Goal: Task Accomplishment & Management: Manage account settings

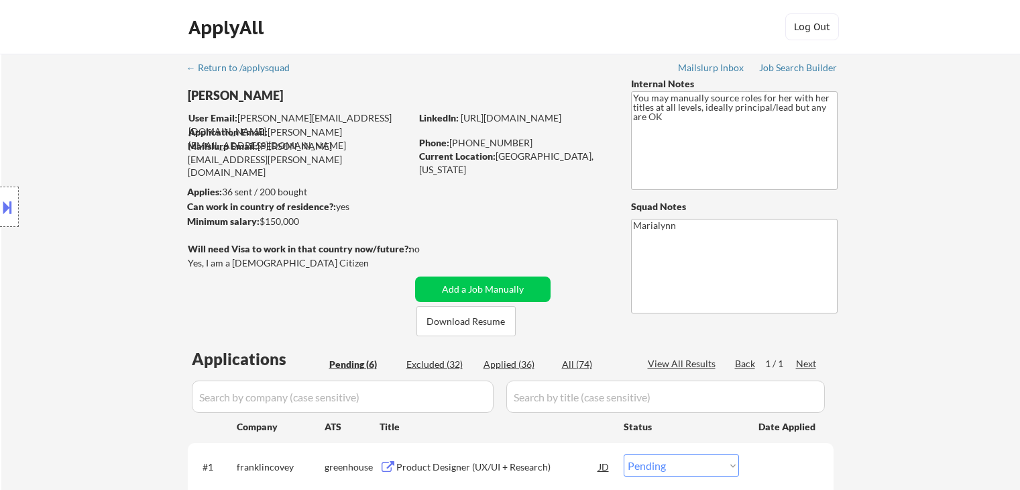
select select ""pending""
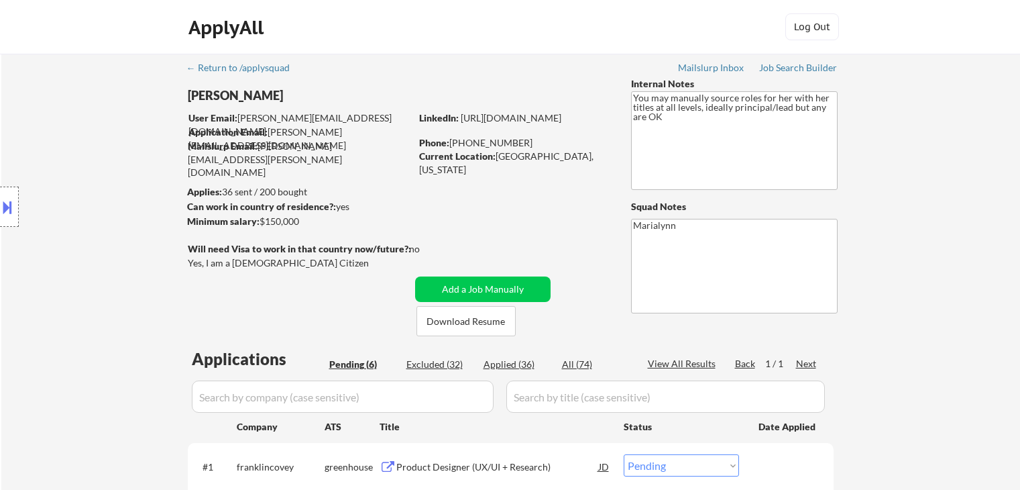
select select ""pending""
drag, startPoint x: 438, startPoint y: 325, endPoint x: 431, endPoint y: 319, distance: 10.0
click at [438, 325] on button "Download Resume" at bounding box center [465, 321] width 99 height 30
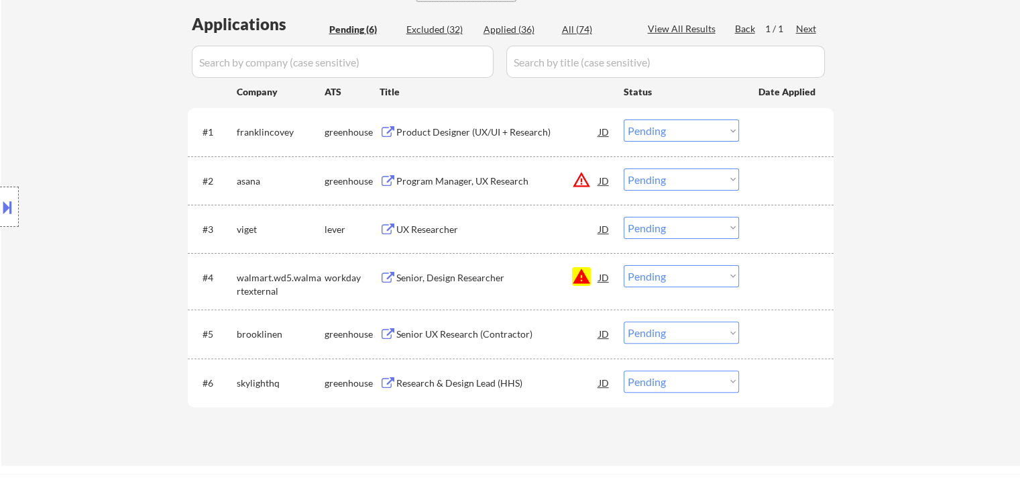
scroll to position [335, 0]
drag, startPoint x: 720, startPoint y: 270, endPoint x: 721, endPoint y: 283, distance: 12.8
click at [722, 272] on select "Choose an option... Pending Applied Excluded (Questions) Excluded (Expired) Exc…" at bounding box center [681, 275] width 115 height 22
click at [624, 264] on select "Choose an option... Pending Applied Excluded (Questions) Excluded (Expired) Exc…" at bounding box center [681, 275] width 115 height 22
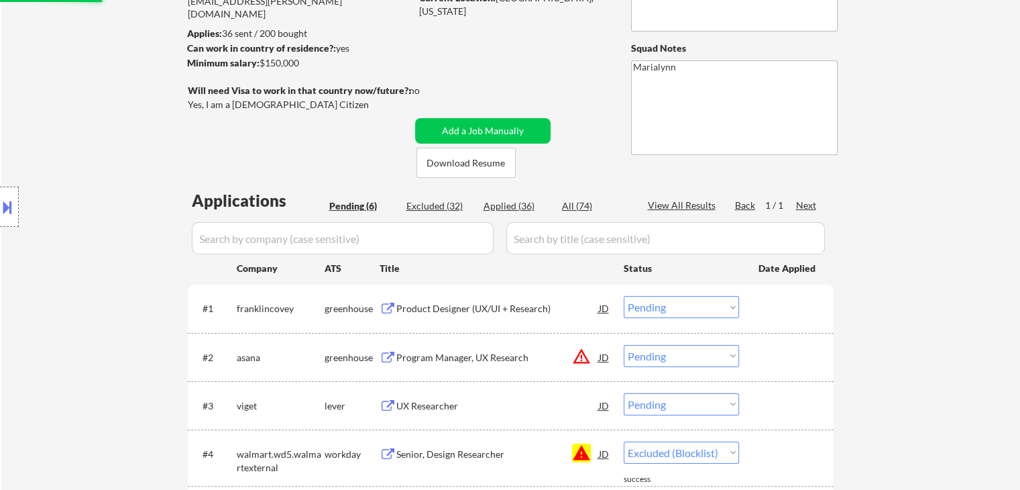
select select ""pending""
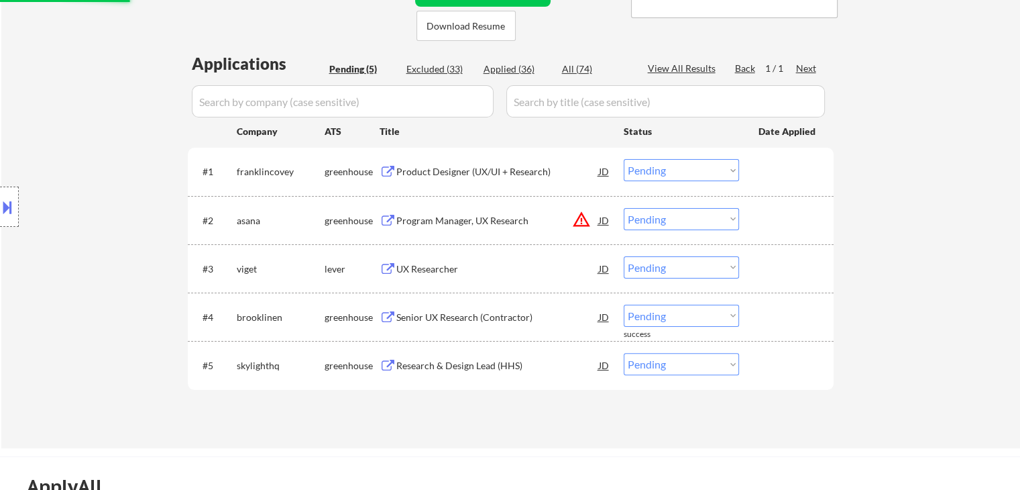
scroll to position [292, 0]
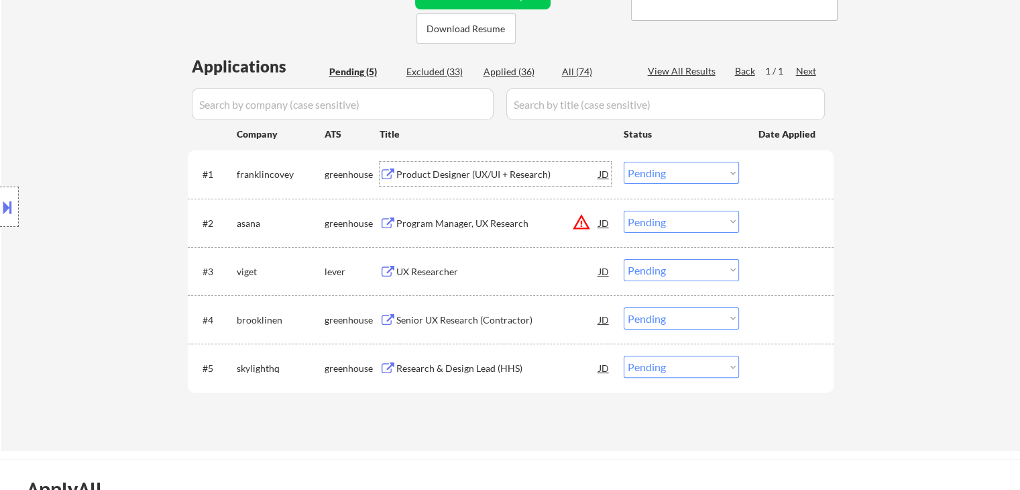
click at [461, 174] on div "Product Designer (UX/UI + Research)" at bounding box center [497, 174] width 203 height 13
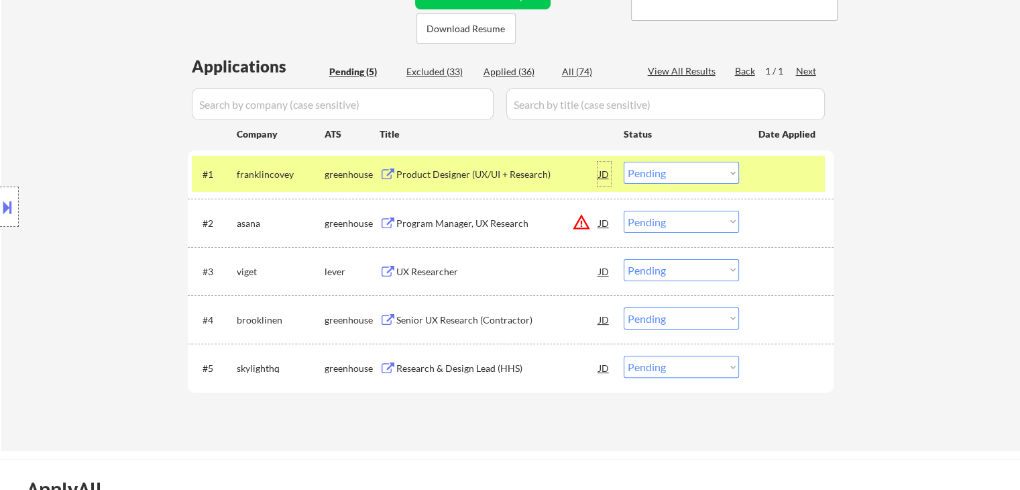
click at [597, 176] on div "JD" at bounding box center [603, 174] width 13 height 24
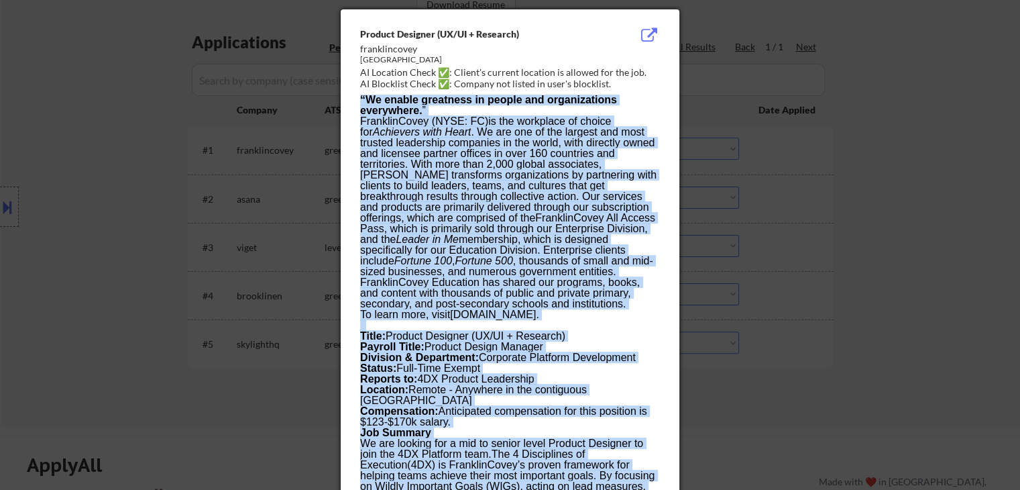
scroll to position [327, 0]
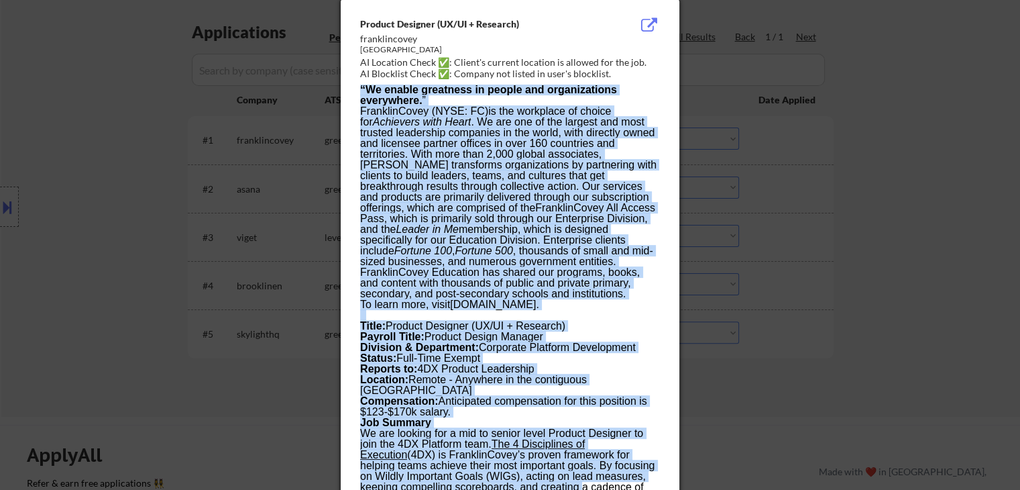
drag, startPoint x: 486, startPoint y: 152, endPoint x: 515, endPoint y: 431, distance: 279.8
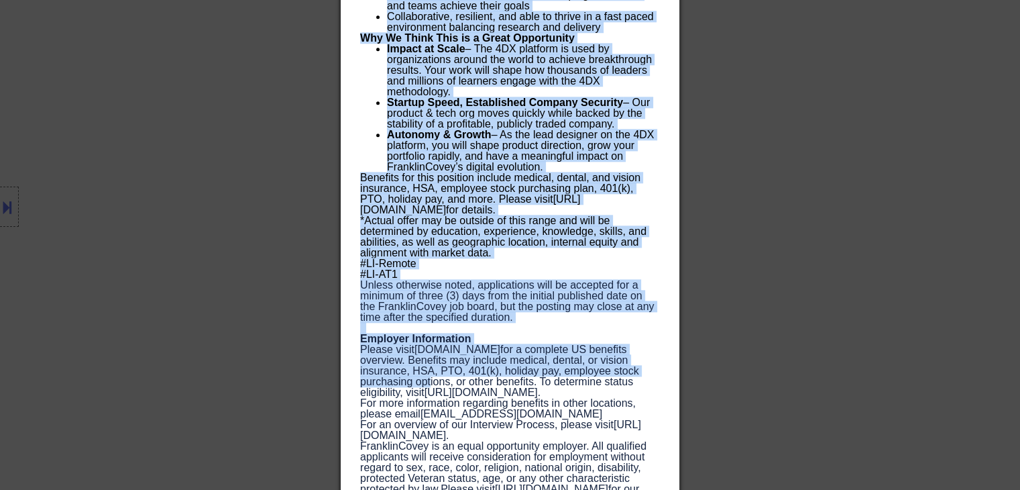
scroll to position [1437, 0]
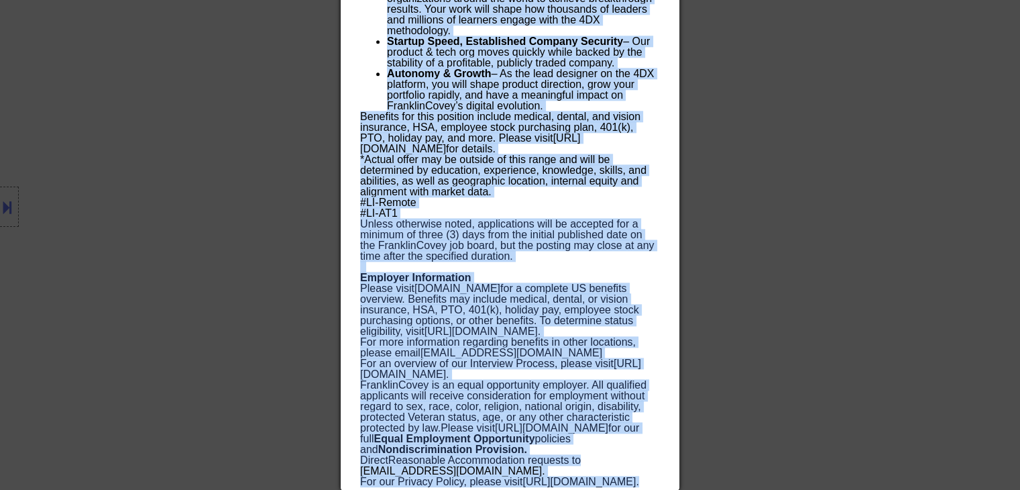
drag, startPoint x: 360, startPoint y: 21, endPoint x: 605, endPoint y: 520, distance: 556.3
copy body "Product Designer (UX/UI + Research) franklincovey United States AI Location Che…"
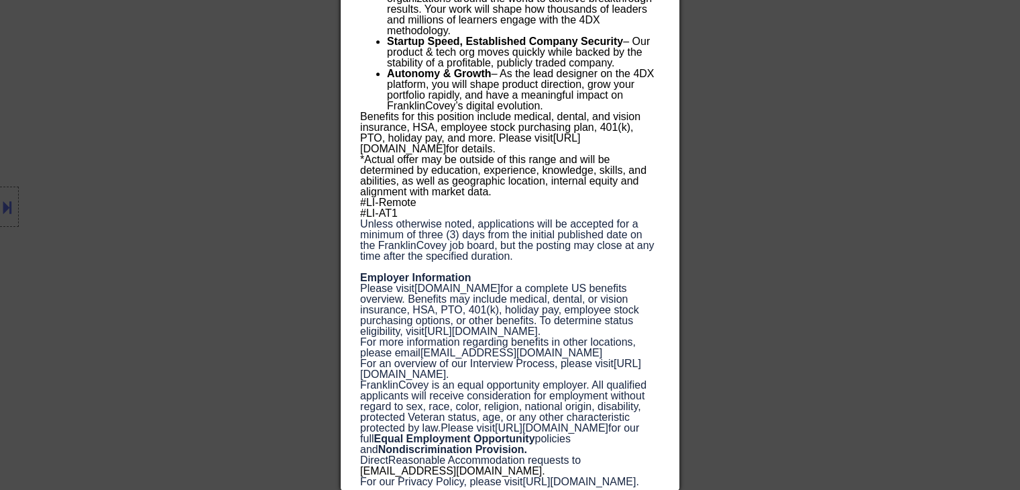
click at [207, 155] on div at bounding box center [510, 245] width 1020 height 490
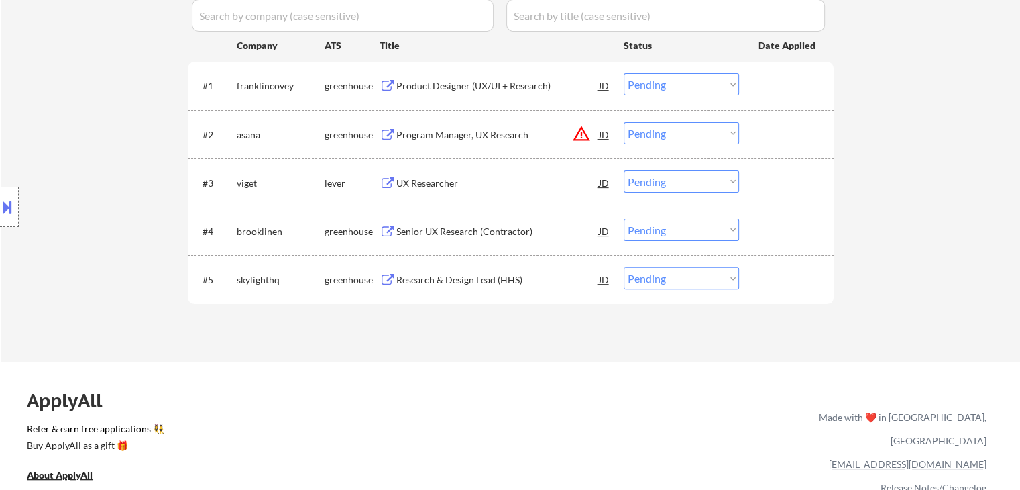
scroll to position [271, 0]
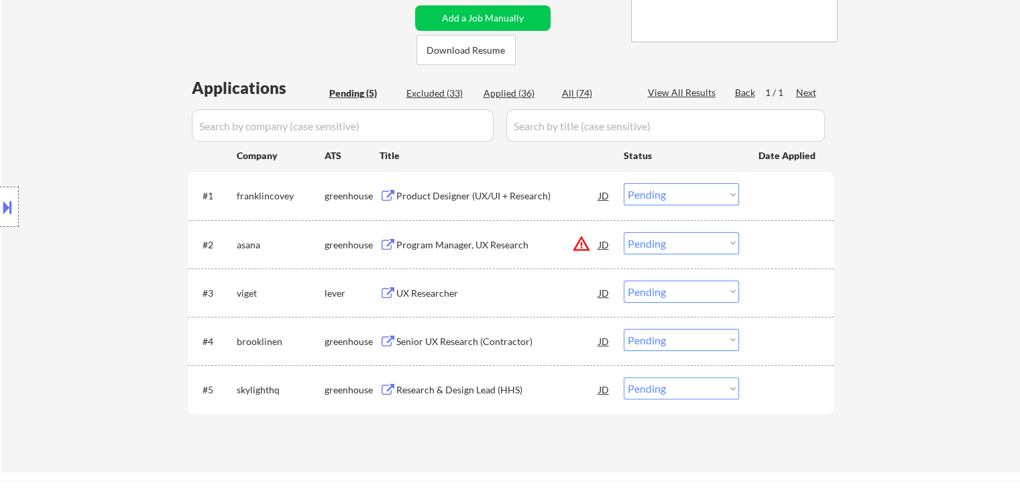
click at [709, 198] on select "Choose an option... Pending Applied Excluded (Questions) Excluded (Expired) Exc…" at bounding box center [681, 194] width 115 height 22
click at [624, 183] on select "Choose an option... Pending Applied Excluded (Questions) Excluded (Expired) Exc…" at bounding box center [681, 194] width 115 height 22
select select ""pending""
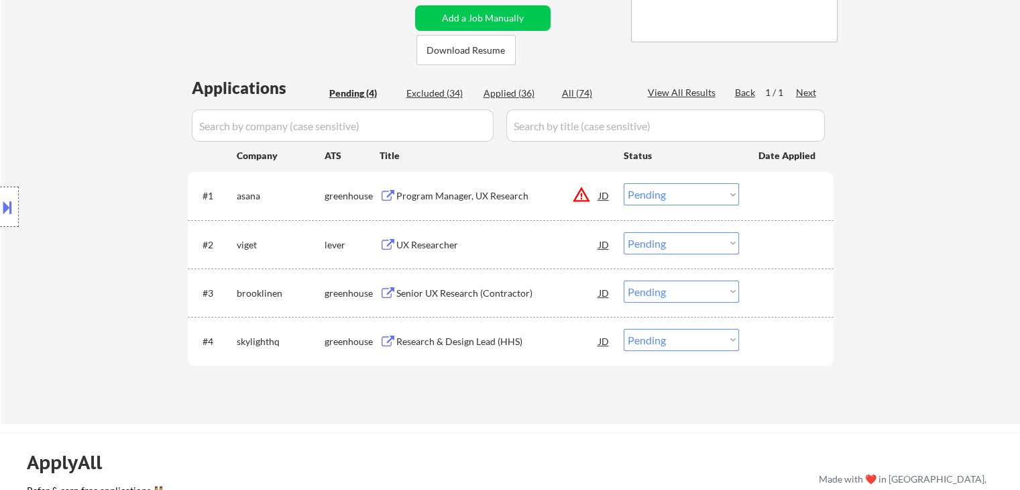
click at [441, 243] on div "UX Researcher" at bounding box center [497, 244] width 203 height 13
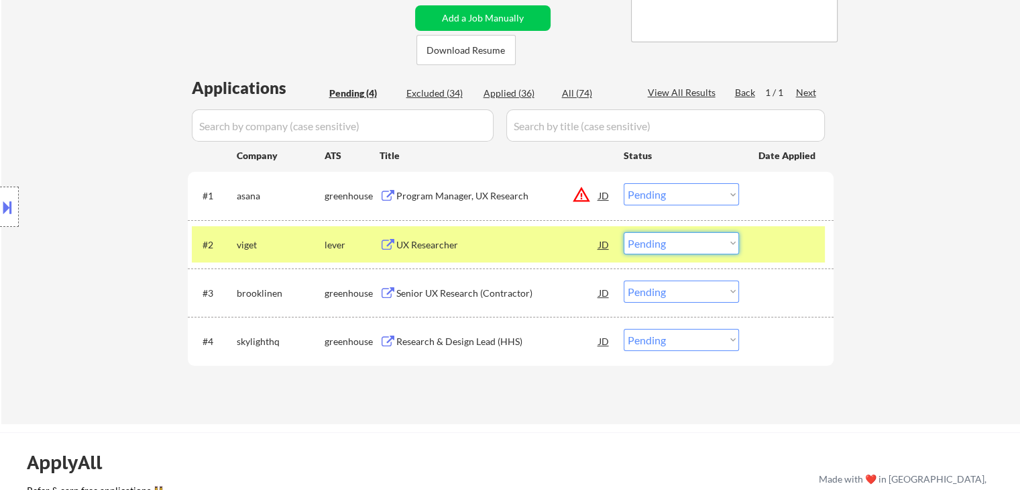
click at [697, 243] on select "Choose an option... Pending Applied Excluded (Questions) Excluded (Expired) Exc…" at bounding box center [681, 243] width 115 height 22
click at [624, 232] on select "Choose an option... Pending Applied Excluded (Questions) Excluded (Expired) Exc…" at bounding box center [681, 243] width 115 height 22
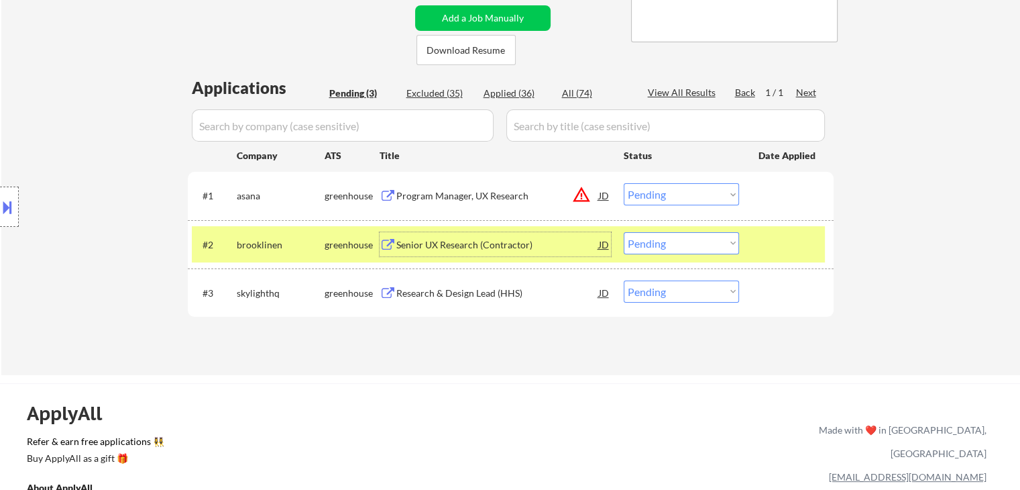
click at [437, 244] on div "Senior UX Research (Contractor)" at bounding box center [497, 244] width 203 height 13
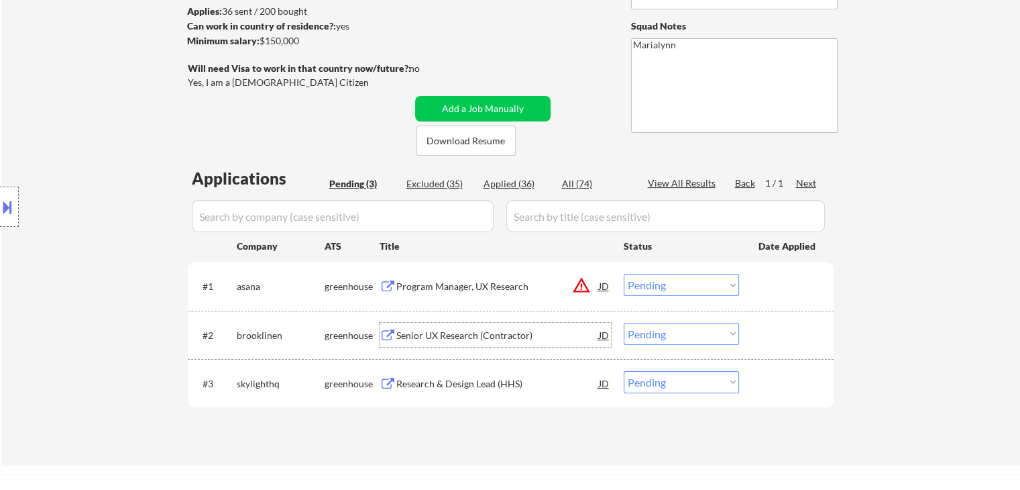
scroll to position [204, 0]
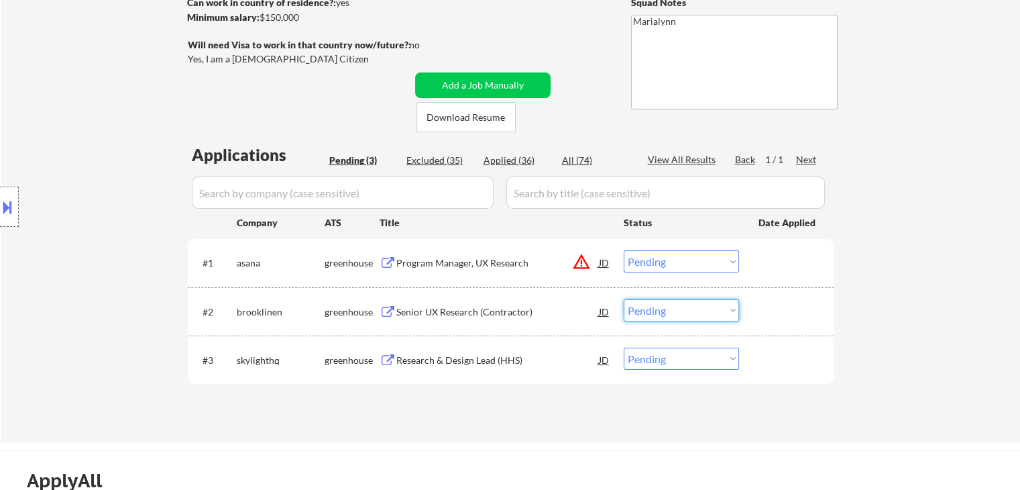
click at [663, 312] on select "Choose an option... Pending Applied Excluded (Questions) Excluded (Expired) Exc…" at bounding box center [681, 310] width 115 height 22
click at [624, 299] on select "Choose an option... Pending Applied Excluded (Questions) Excluded (Expired) Exc…" at bounding box center [681, 310] width 115 height 22
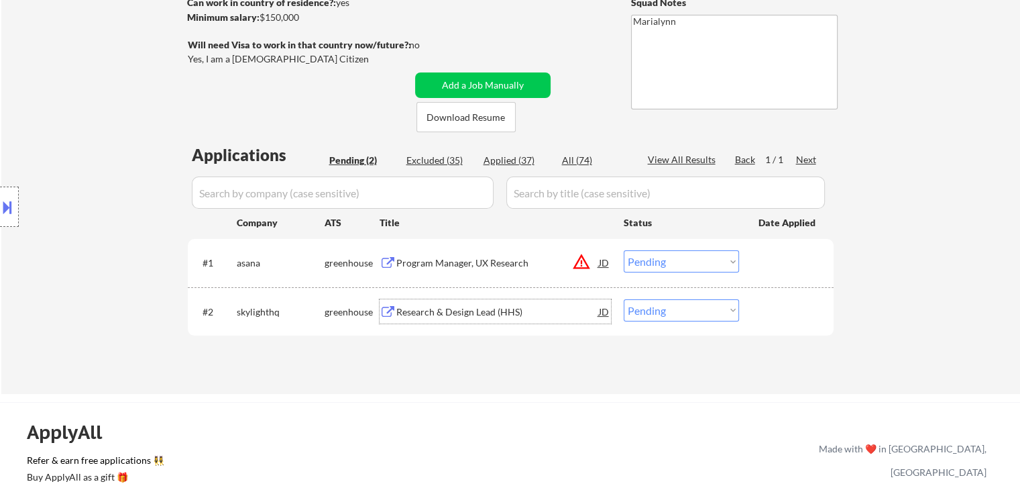
click at [433, 315] on div "Research & Design Lead (HHS)" at bounding box center [497, 311] width 203 height 13
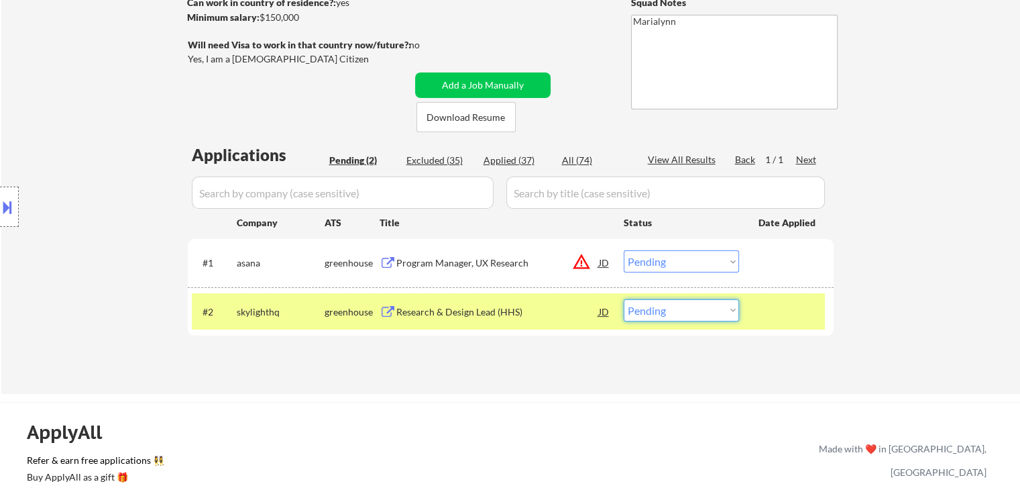
drag, startPoint x: 658, startPoint y: 307, endPoint x: 665, endPoint y: 320, distance: 14.7
click at [659, 310] on select "Choose an option... Pending Applied Excluded (Questions) Excluded (Expired) Exc…" at bounding box center [681, 310] width 115 height 22
select select ""applied""
click at [624, 299] on select "Choose an option... Pending Applied Excluded (Questions) Excluded (Expired) Exc…" at bounding box center [681, 310] width 115 height 22
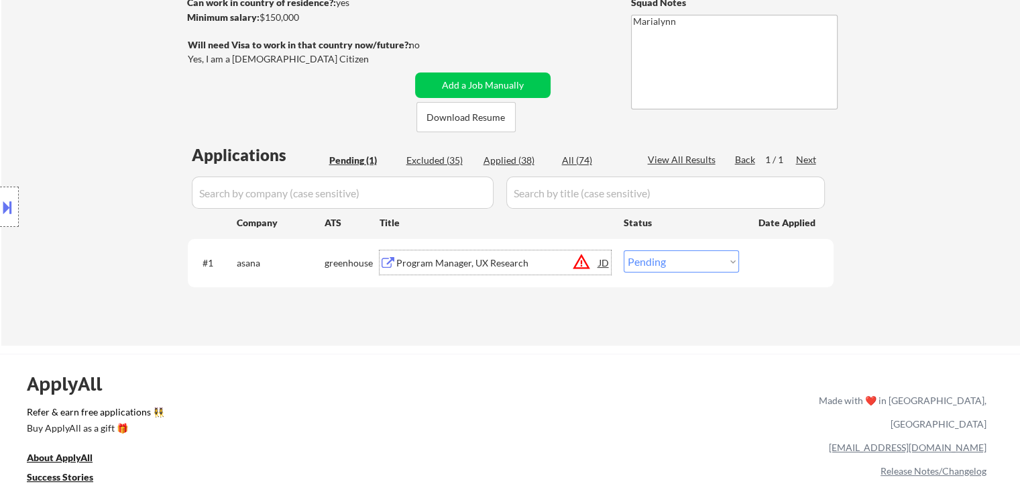
click at [418, 266] on div "Program Manager, UX Research" at bounding box center [497, 262] width 203 height 13
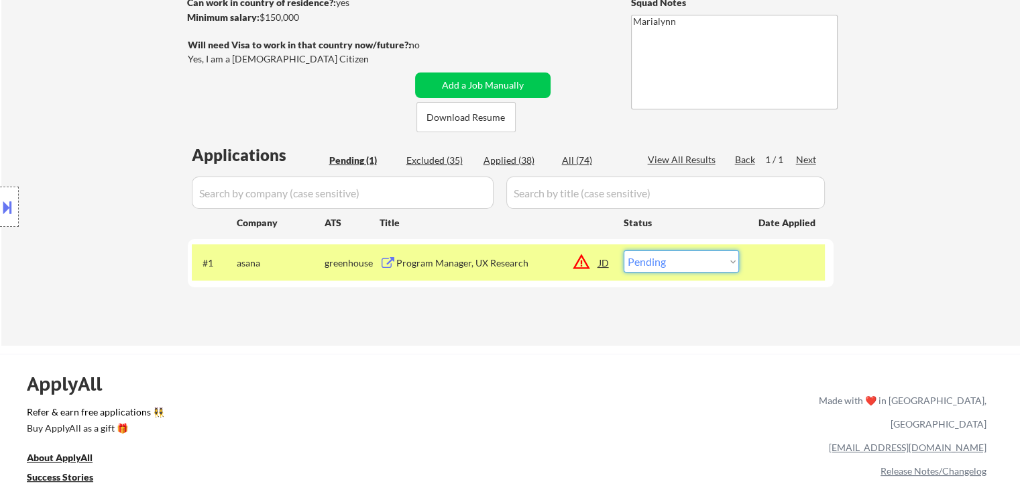
drag, startPoint x: 678, startPoint y: 253, endPoint x: 683, endPoint y: 272, distance: 19.4
click at [679, 255] on select "Choose an option... Pending Applied Excluded (Questions) Excluded (Expired) Exc…" at bounding box center [681, 261] width 115 height 22
click at [624, 250] on select "Choose an option... Pending Applied Excluded (Questions) Excluded (Expired) Exc…" at bounding box center [681, 261] width 115 height 22
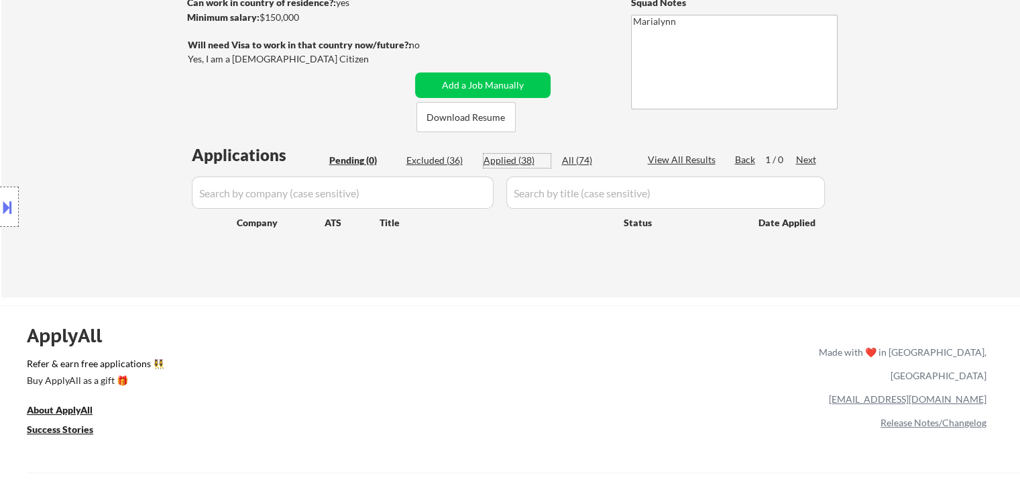
drag, startPoint x: 508, startPoint y: 161, endPoint x: 528, endPoint y: 228, distance: 70.0
click at [508, 162] on div "Applied (38)" at bounding box center [516, 160] width 67 height 13
select select ""applied""
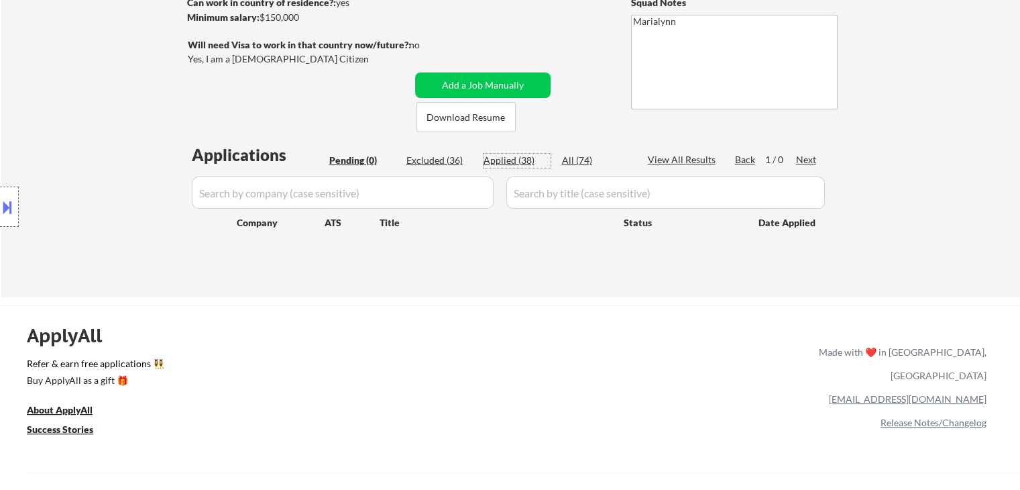
select select ""applied""
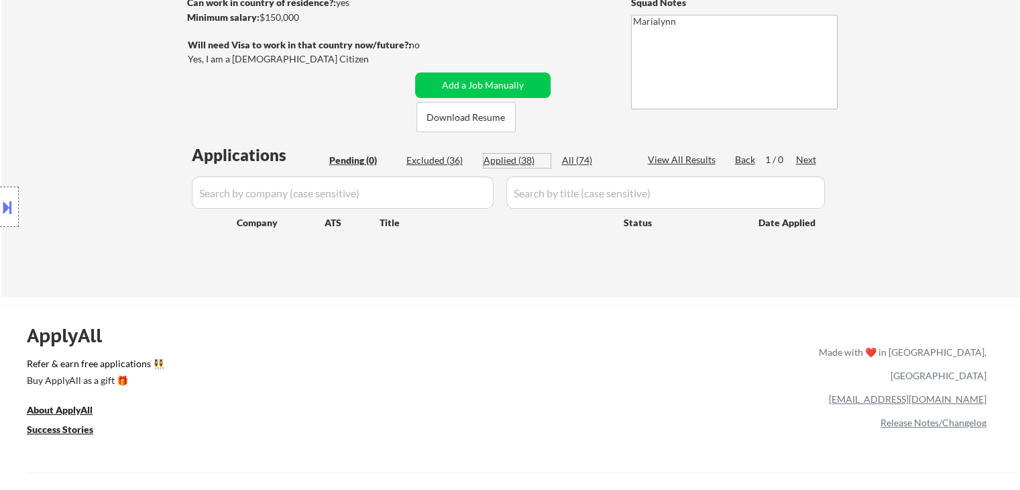
select select ""applied""
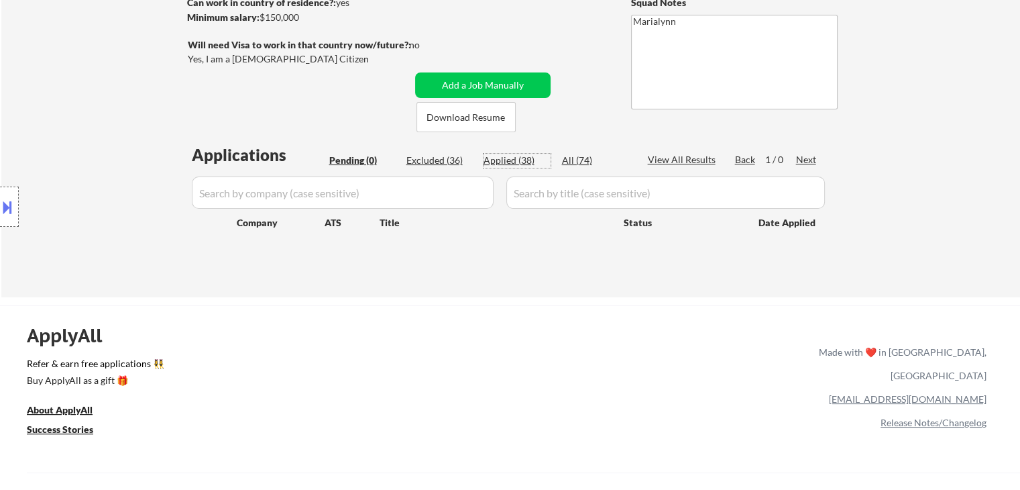
select select ""applied""
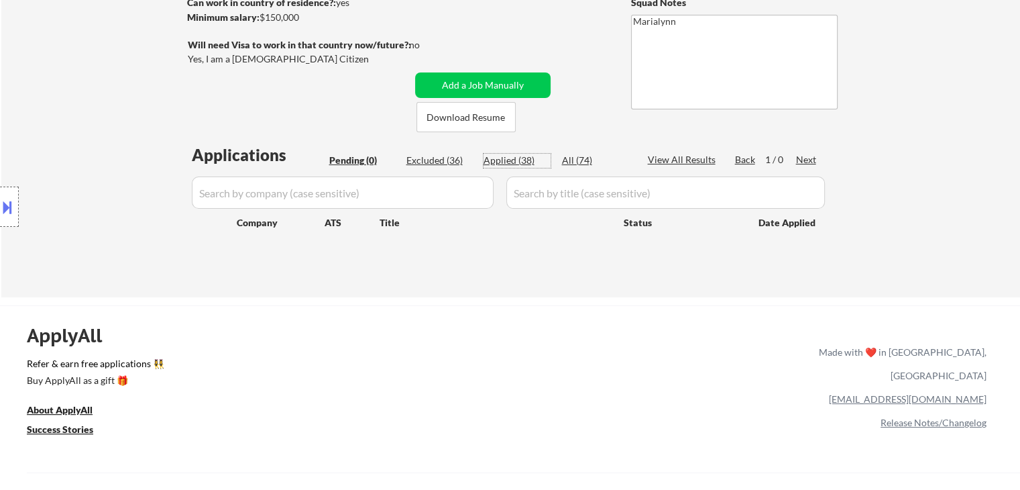
select select ""applied""
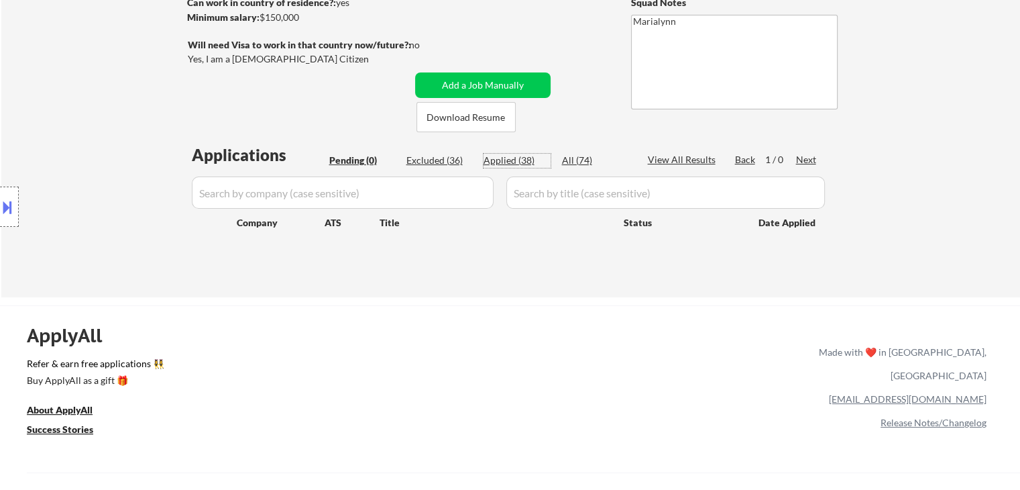
select select ""applied""
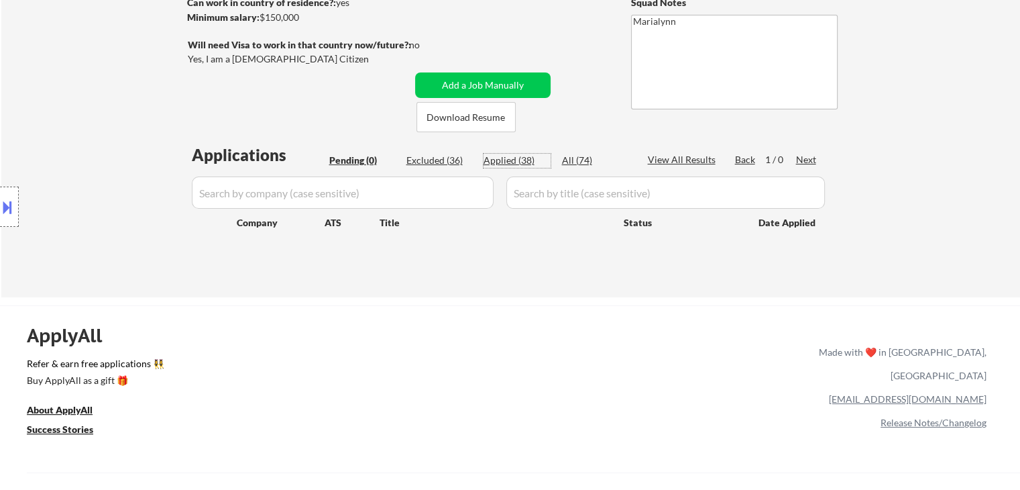
select select ""applied""
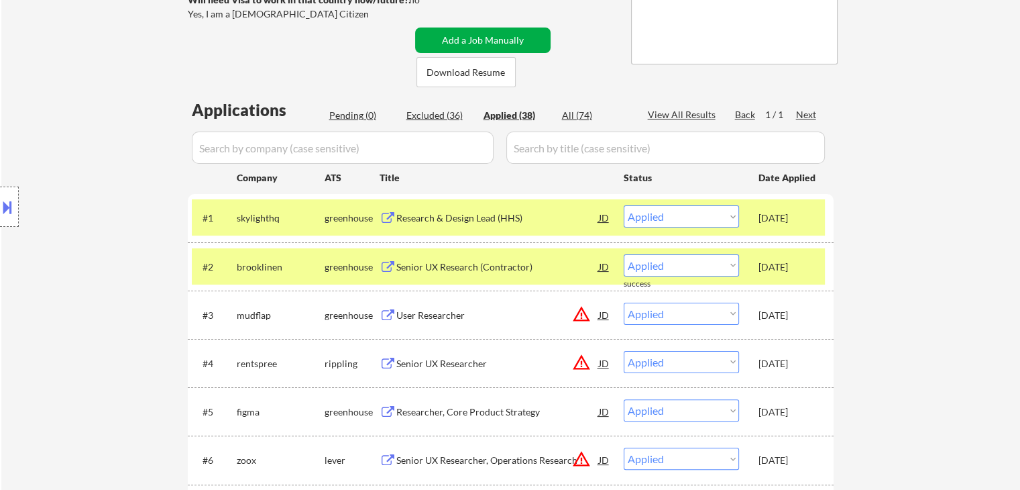
scroll to position [271, 0]
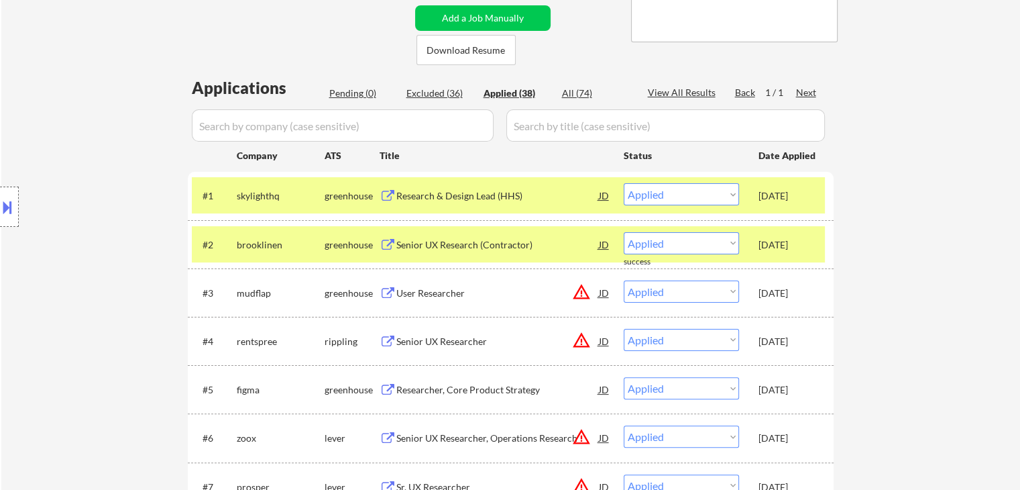
click at [269, 194] on div "skylighthq" at bounding box center [281, 195] width 88 height 13
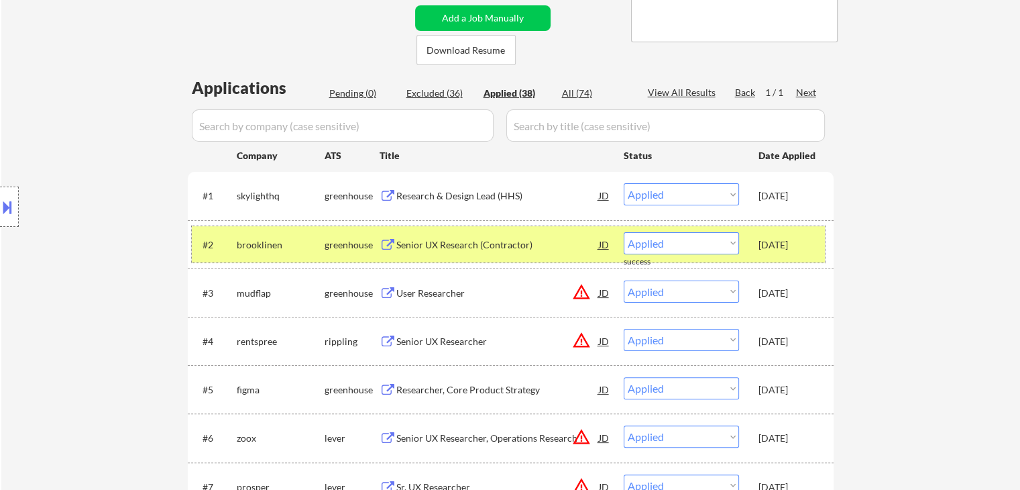
click at [258, 246] on div "brooklinen" at bounding box center [281, 244] width 88 height 13
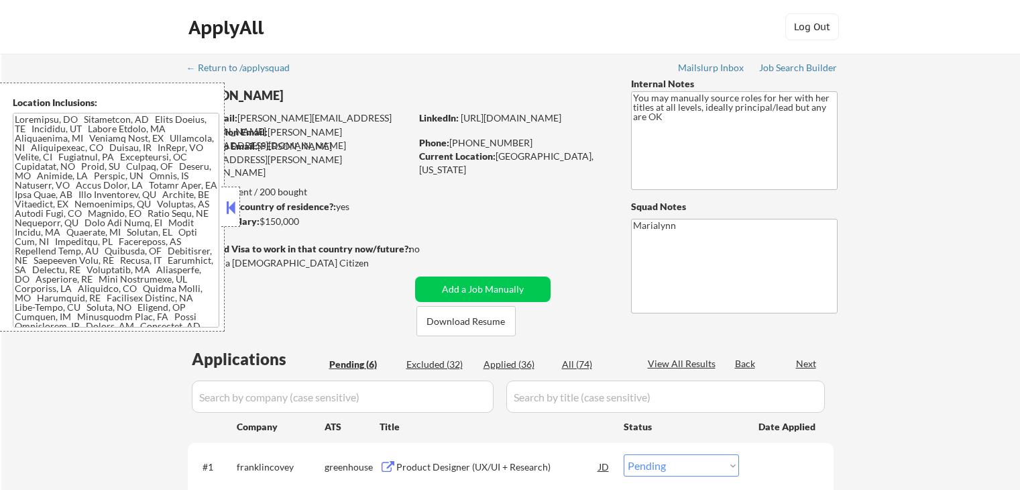
select select ""pending""
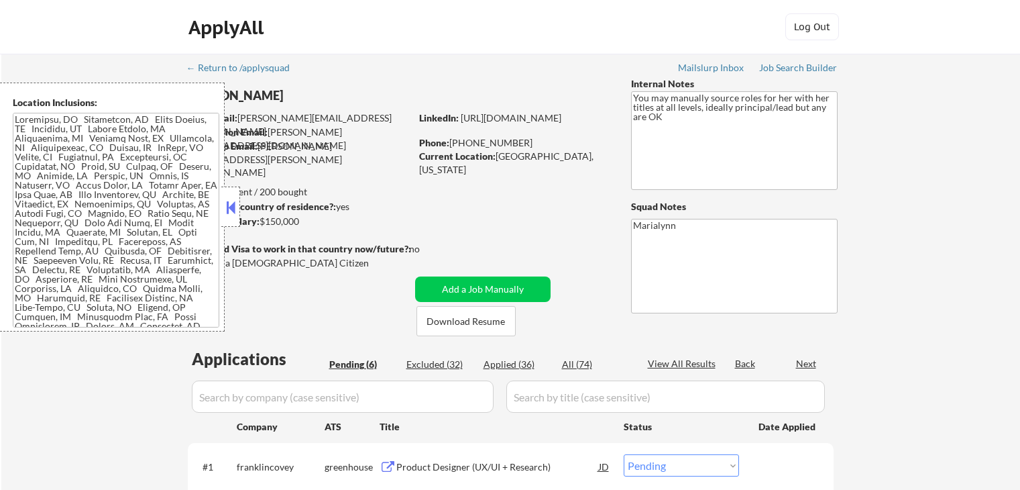
select select ""pending""
click at [236, 209] on button at bounding box center [230, 207] width 15 height 20
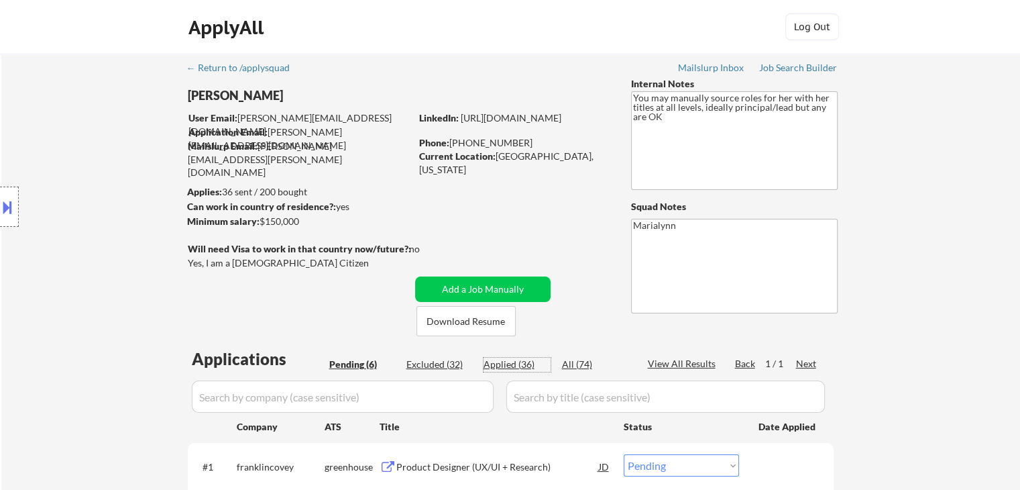
click at [508, 369] on div "Applied (36)" at bounding box center [516, 363] width 67 height 13
select select ""applied""
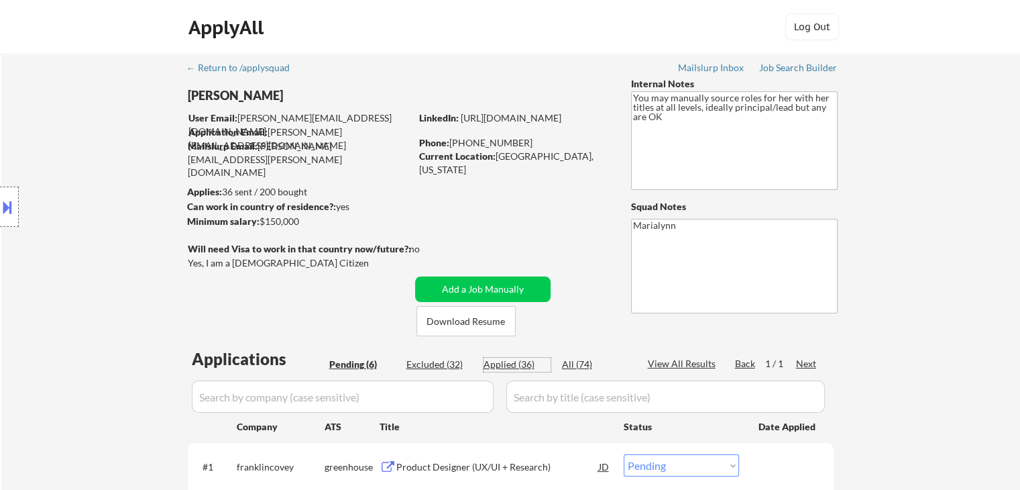
select select ""applied""
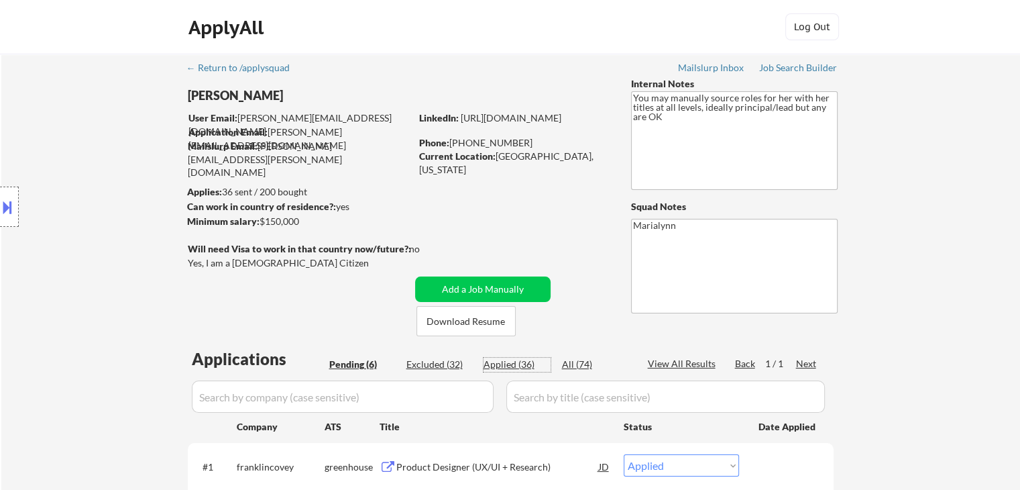
select select ""applied""
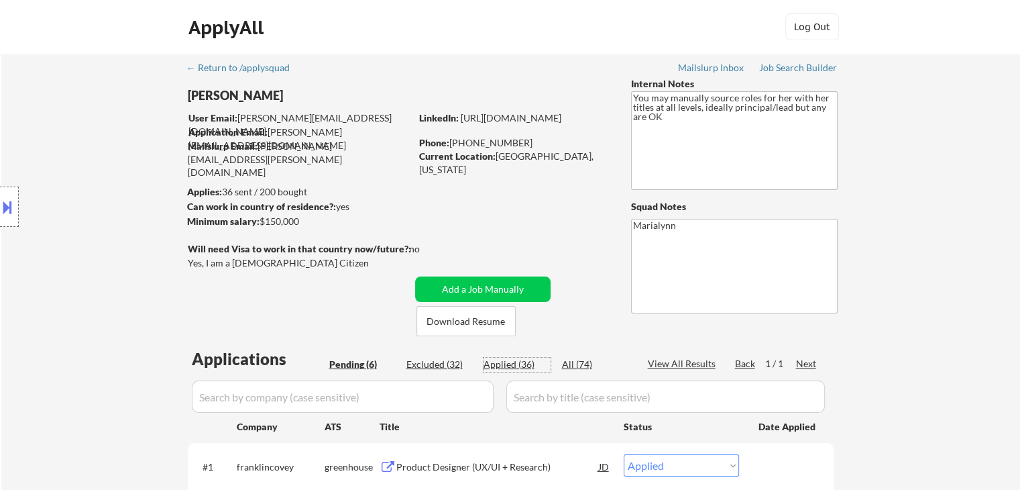
select select ""applied""
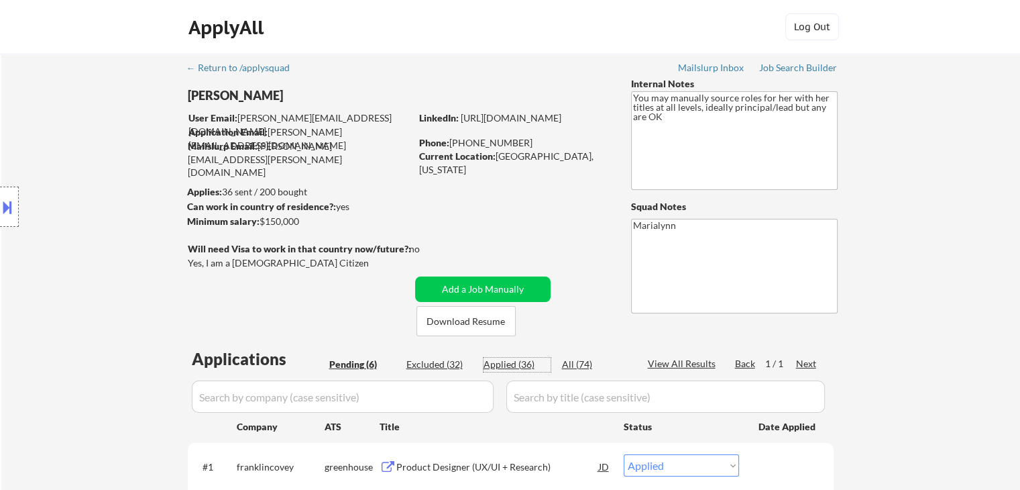
select select ""applied""
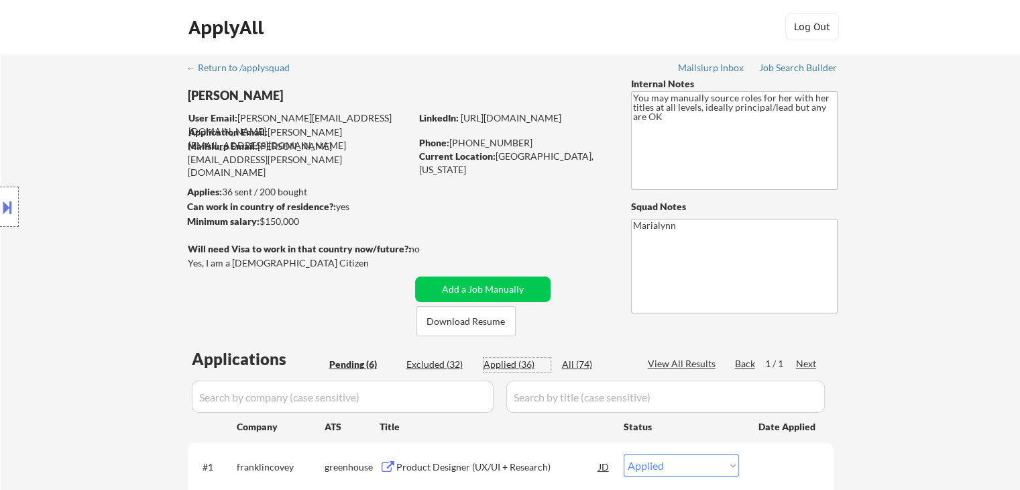
select select ""applied""
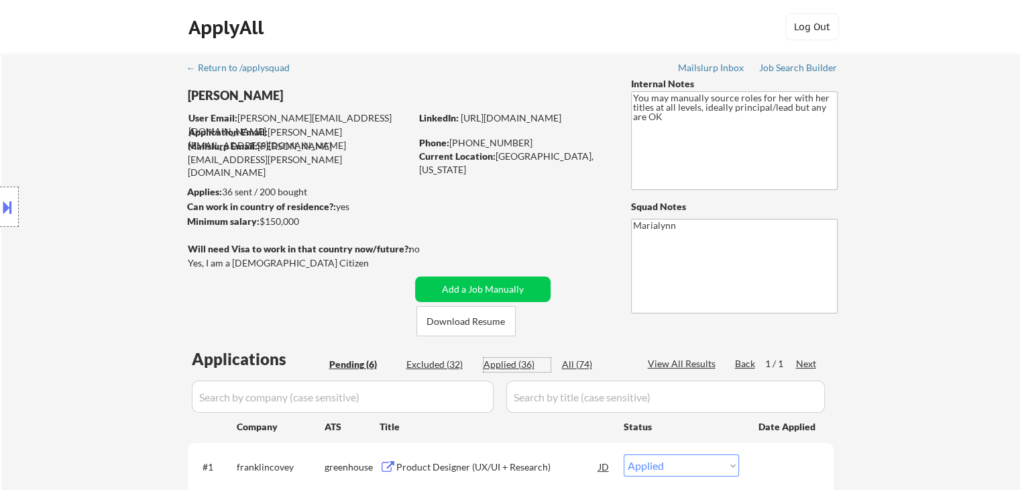
select select ""applied""
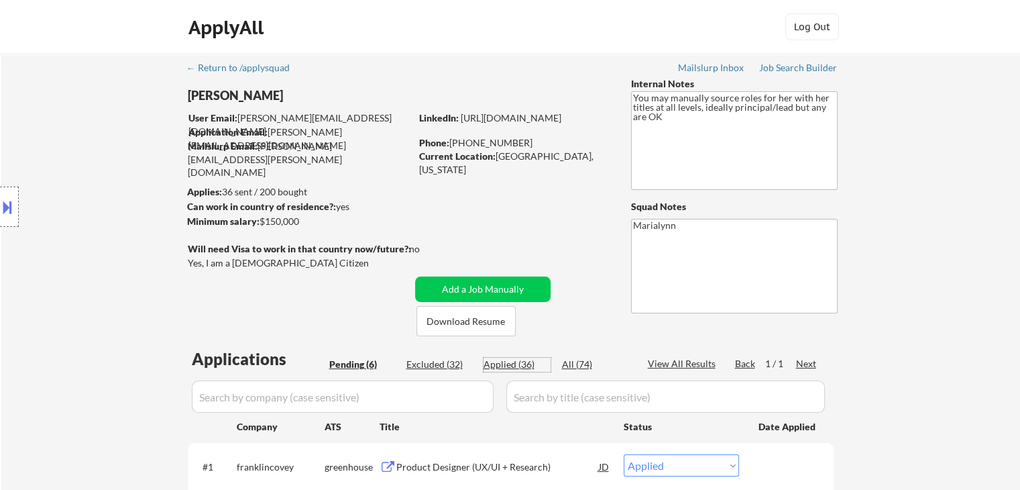
select select ""applied""
click at [541, 123] on link "[URL][DOMAIN_NAME]" at bounding box center [511, 117] width 101 height 11
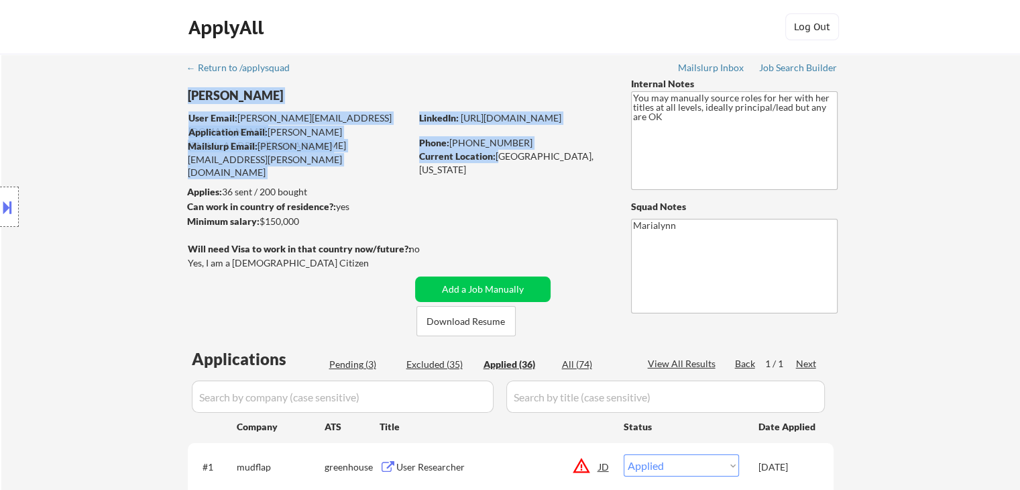
drag, startPoint x: 496, startPoint y: 158, endPoint x: 525, endPoint y: 174, distance: 32.7
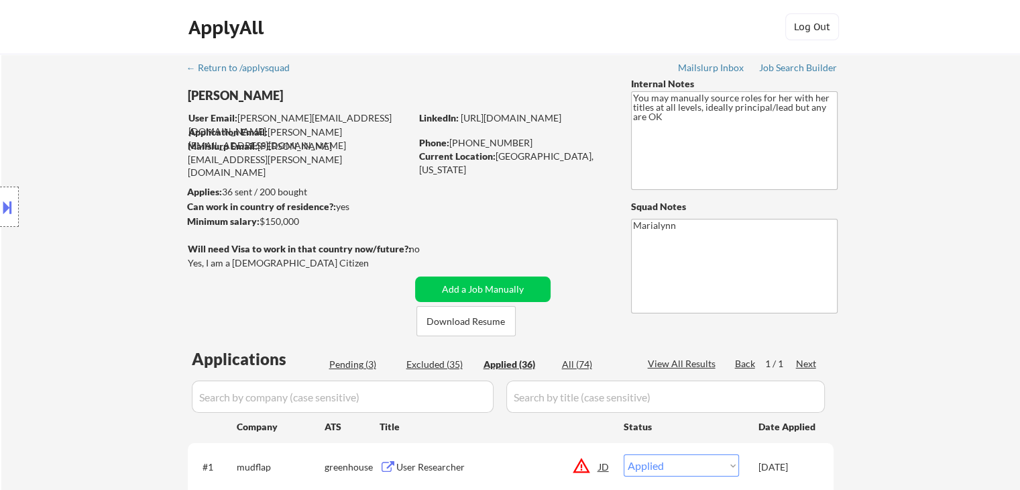
drag, startPoint x: 457, startPoint y: 143, endPoint x: 526, endPoint y: 145, distance: 68.4
click at [526, 145] on div "Phone: [PHONE_NUMBER]" at bounding box center [514, 142] width 190 height 13
drag, startPoint x: 475, startPoint y: 202, endPoint x: 475, endPoint y: 194, distance: 7.4
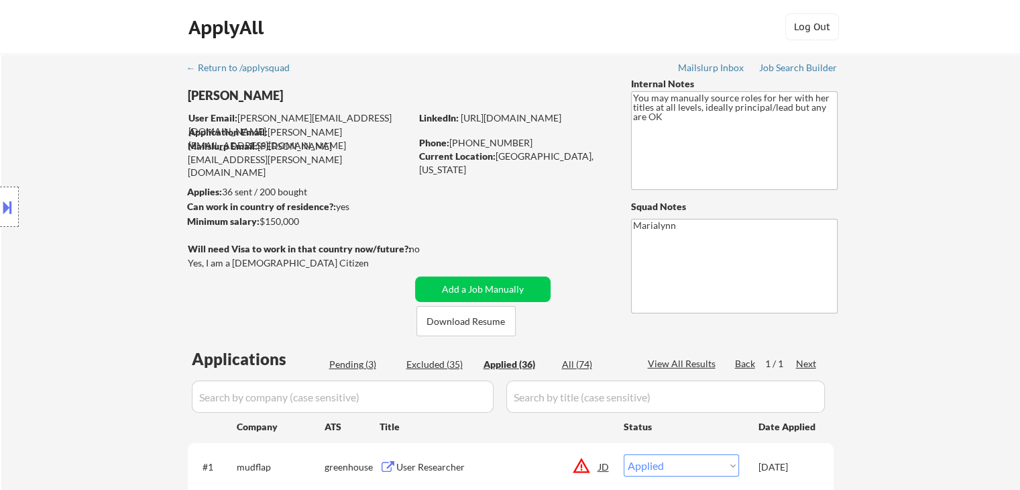
drag, startPoint x: 465, startPoint y: 142, endPoint x: 526, endPoint y: 149, distance: 61.4
click at [526, 149] on div "LinkedIn: [URL][DOMAIN_NAME] Phone: [PHONE_NUMBER] Current Location: [GEOGRAPHI…" at bounding box center [515, 137] width 192 height 52
drag, startPoint x: 261, startPoint y: 221, endPoint x: 303, endPoint y: 223, distance: 42.3
click at [303, 223] on div "Minimum salary: $150,000" at bounding box center [298, 221] width 223 height 13
copy div "$150,000"
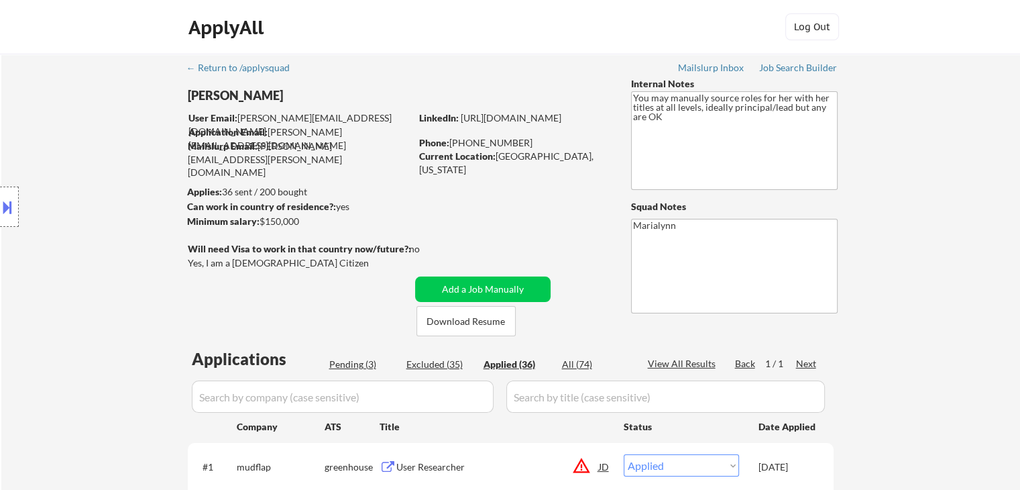
select select ""applied""
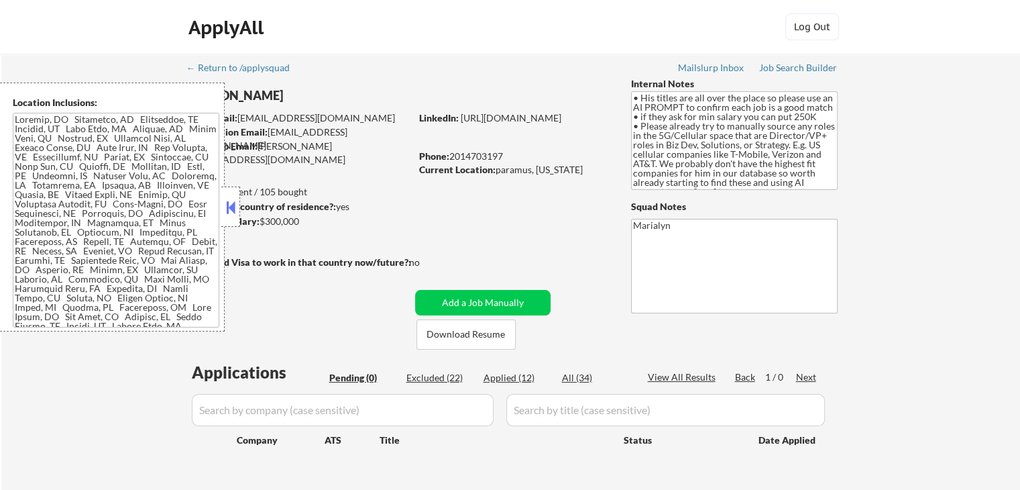
click at [233, 206] on button at bounding box center [230, 207] width 15 height 20
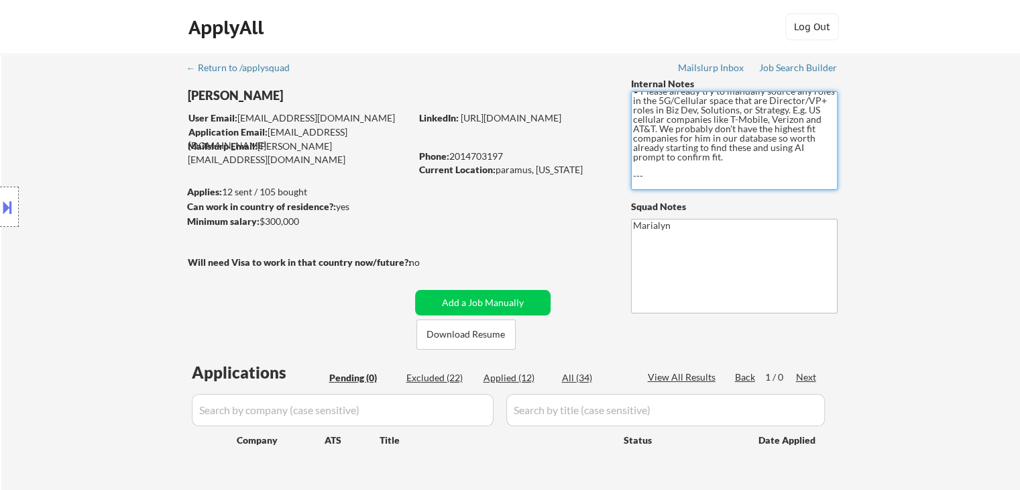
scroll to position [158, 0]
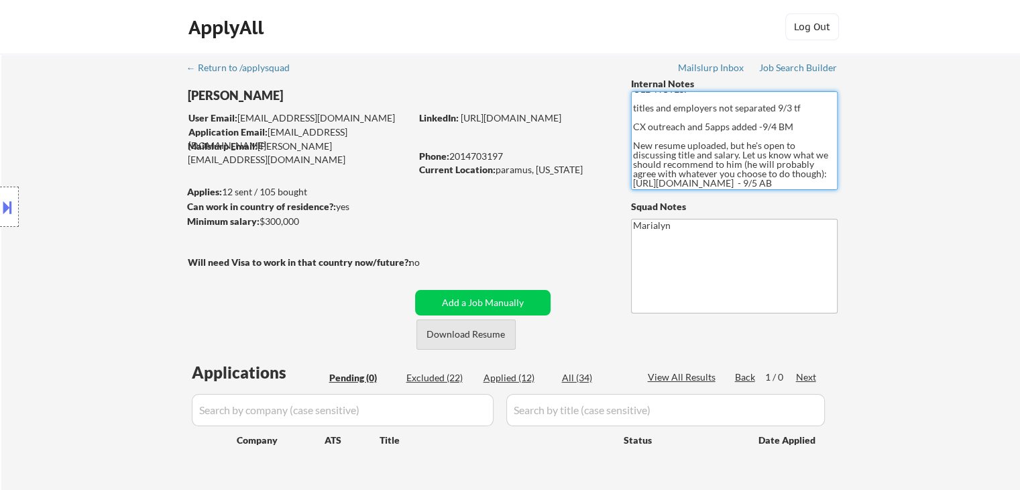
click at [487, 336] on button "Download Resume" at bounding box center [465, 334] width 99 height 30
